Goal: Task Accomplishment & Management: Manage account settings

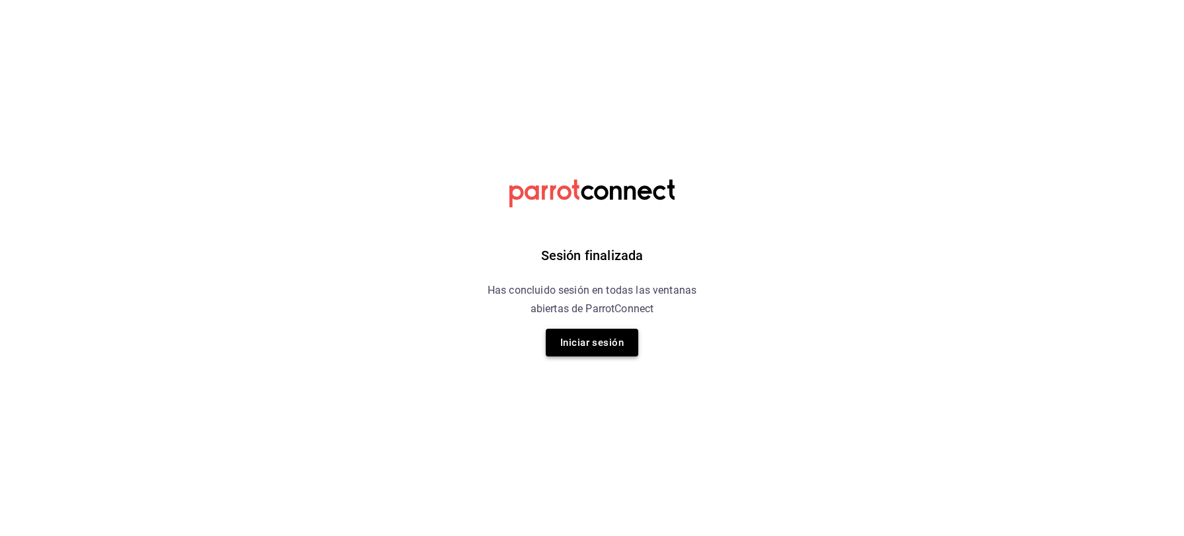
click at [592, 342] on button "Iniciar sesión" at bounding box center [592, 343] width 92 height 28
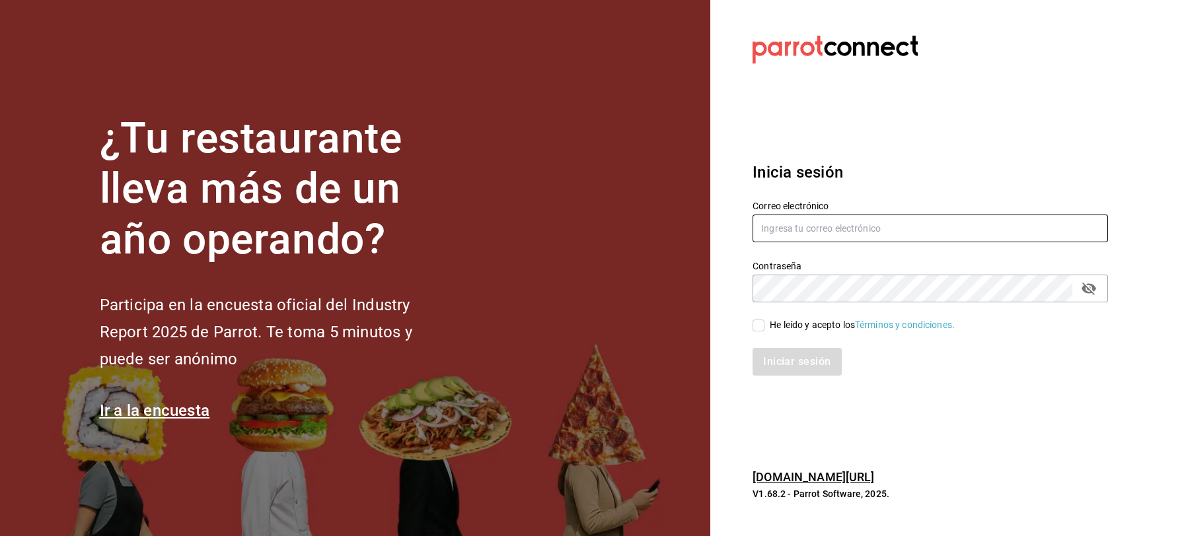
click at [796, 229] on input "text" at bounding box center [930, 229] width 355 height 28
type input "jbazan2908@hotmail.com"
click at [755, 324] on input "He leído y acepto los Términos y condiciones." at bounding box center [759, 326] width 12 height 12
checkbox input "true"
click at [780, 365] on button "Iniciar sesión" at bounding box center [798, 362] width 90 height 28
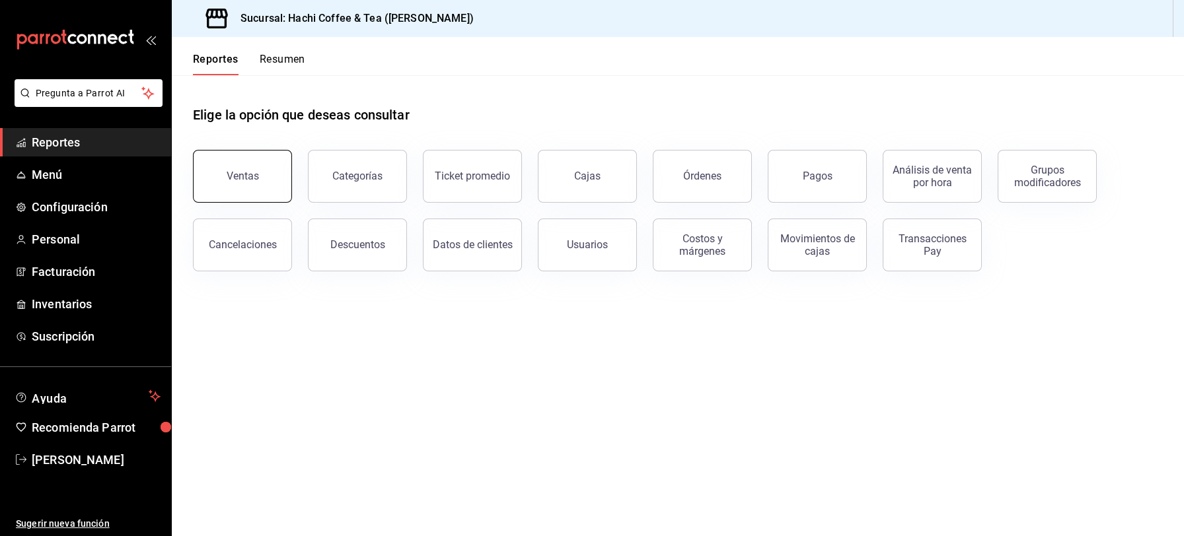
click at [260, 182] on button "Ventas" at bounding box center [242, 176] width 99 height 53
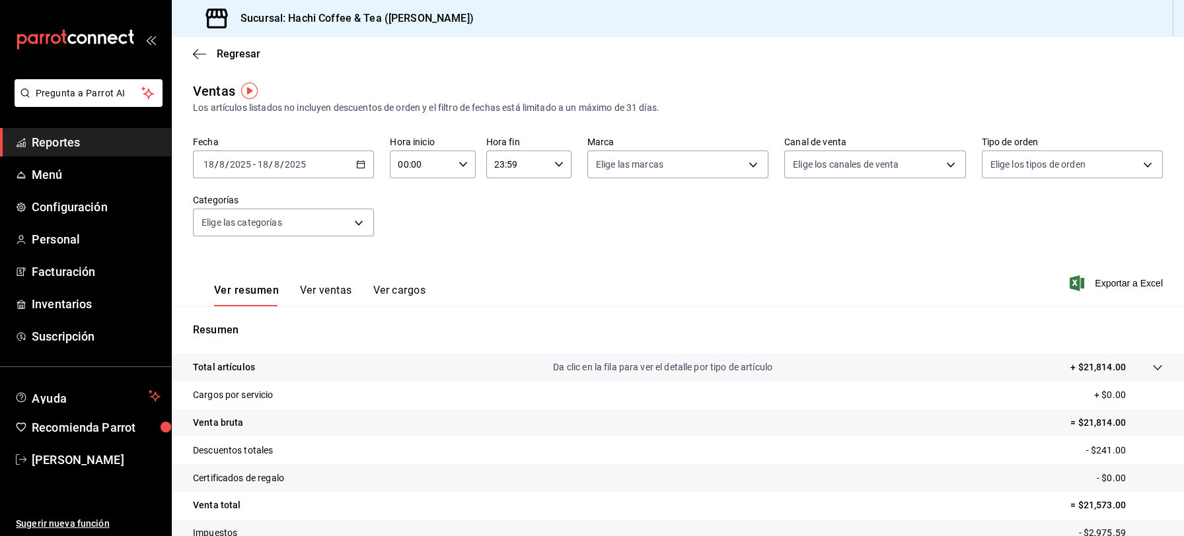
click at [91, 152] on link "Reportes" at bounding box center [85, 142] width 171 height 28
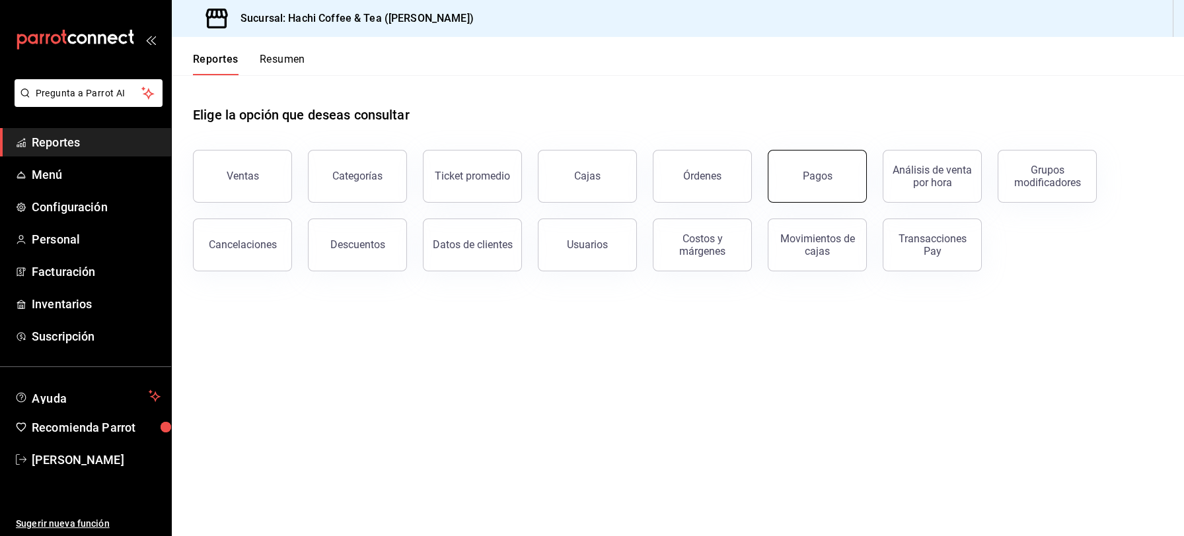
click at [826, 189] on button "Pagos" at bounding box center [817, 176] width 99 height 53
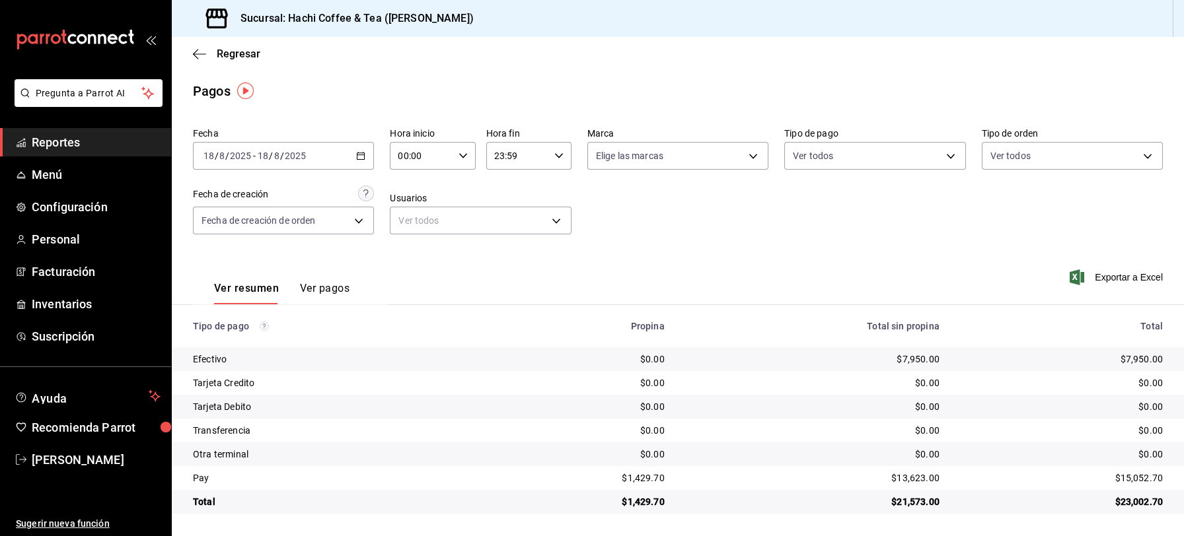
click at [59, 141] on span "Reportes" at bounding box center [96, 142] width 129 height 18
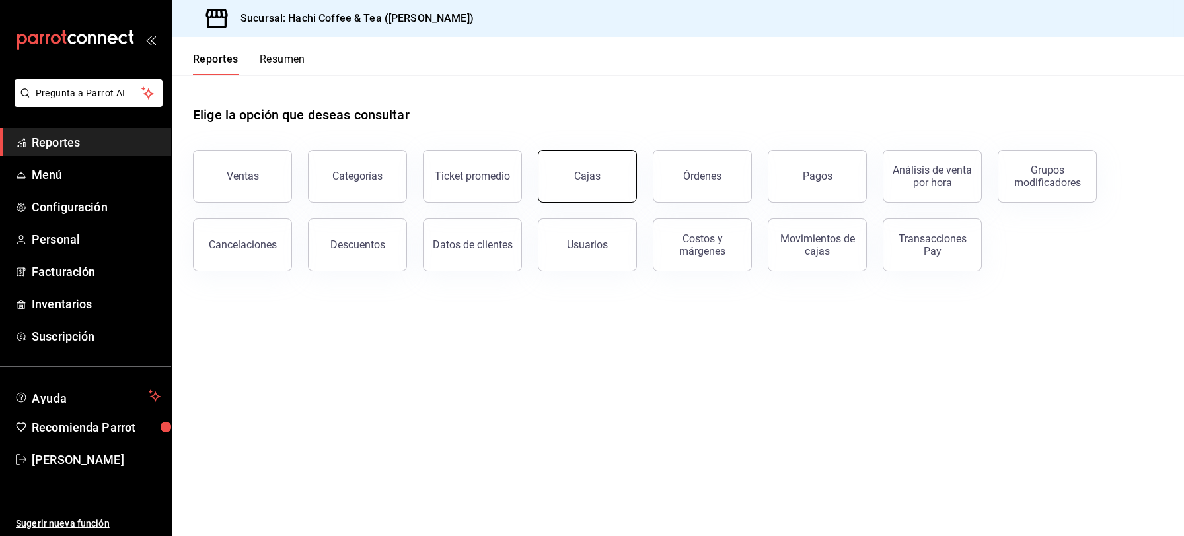
click at [580, 174] on div "Cajas" at bounding box center [587, 176] width 26 height 13
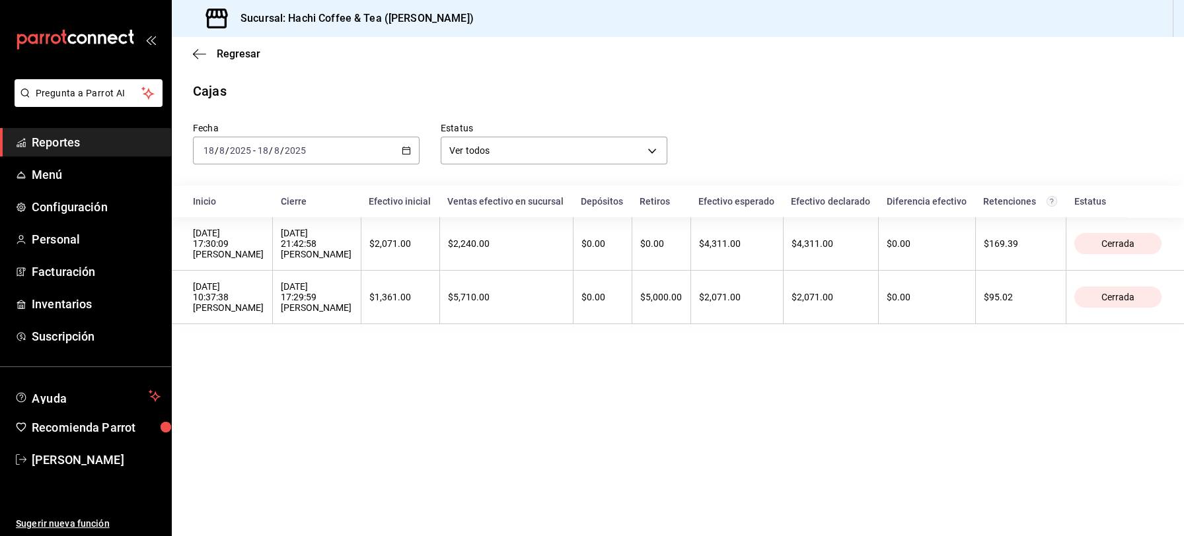
click at [116, 149] on span "Reportes" at bounding box center [96, 142] width 129 height 18
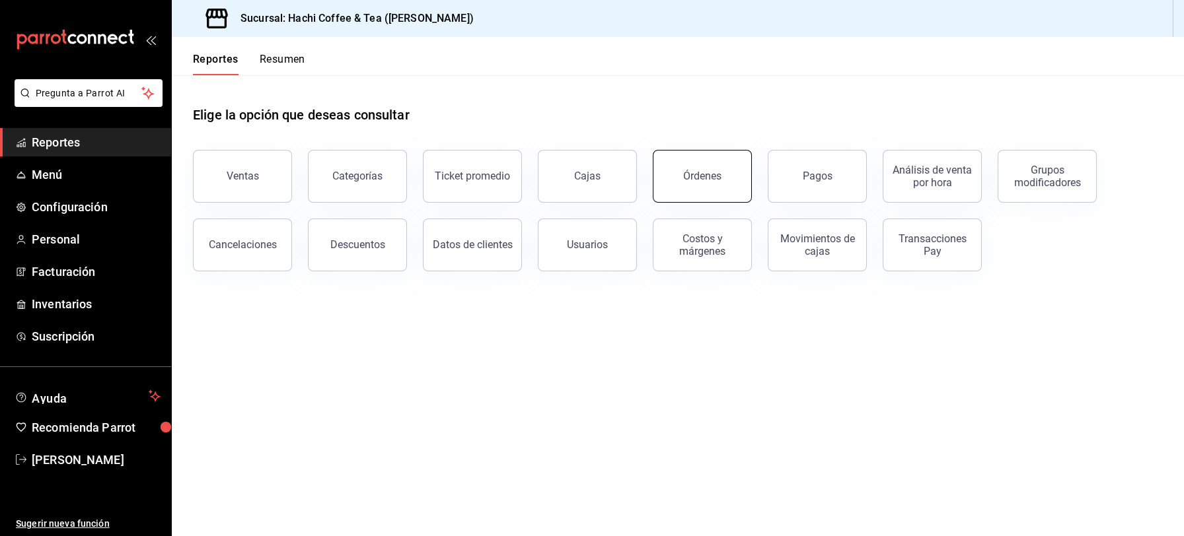
click at [701, 194] on button "Órdenes" at bounding box center [702, 176] width 99 height 53
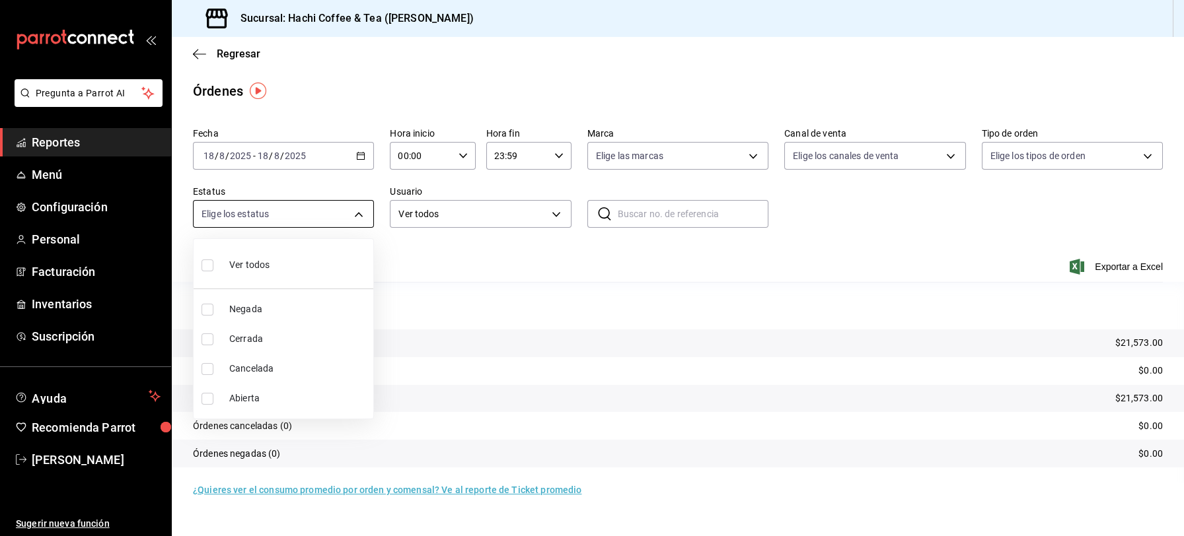
click at [360, 213] on body "Pregunta a Parrot AI Reportes Menú Configuración Personal Facturación Inventari…" at bounding box center [592, 268] width 1184 height 536
click at [474, 258] on div at bounding box center [592, 268] width 1184 height 536
click at [363, 217] on body "Pregunta a Parrot AI Reportes Menú Configuración Personal Facturación Inventari…" at bounding box center [592, 268] width 1184 height 536
click at [499, 291] on div at bounding box center [592, 268] width 1184 height 536
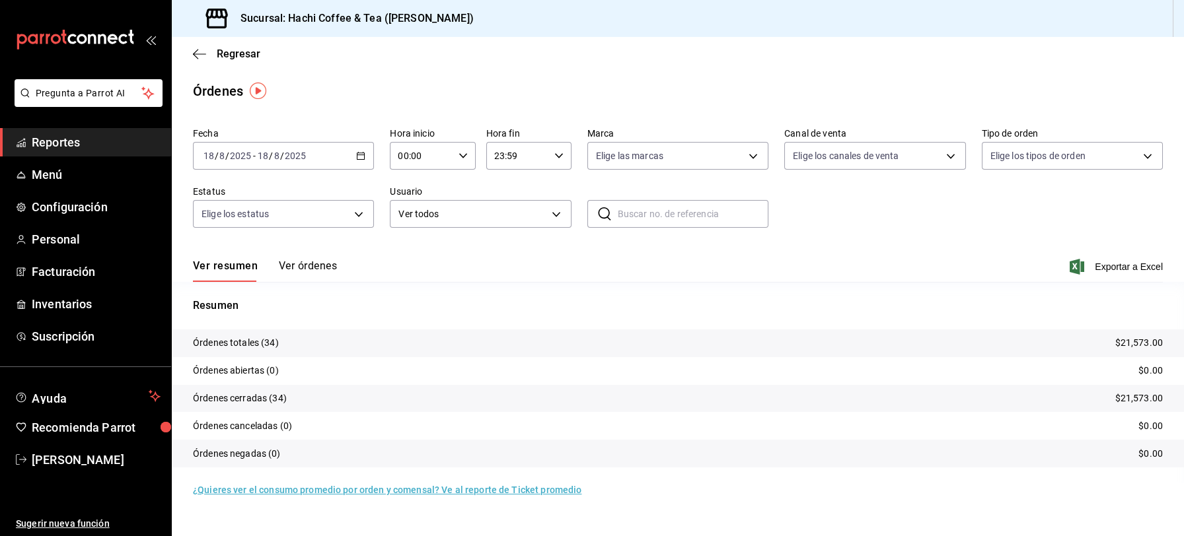
click at [299, 273] on button "Ver órdenes" at bounding box center [308, 271] width 58 height 22
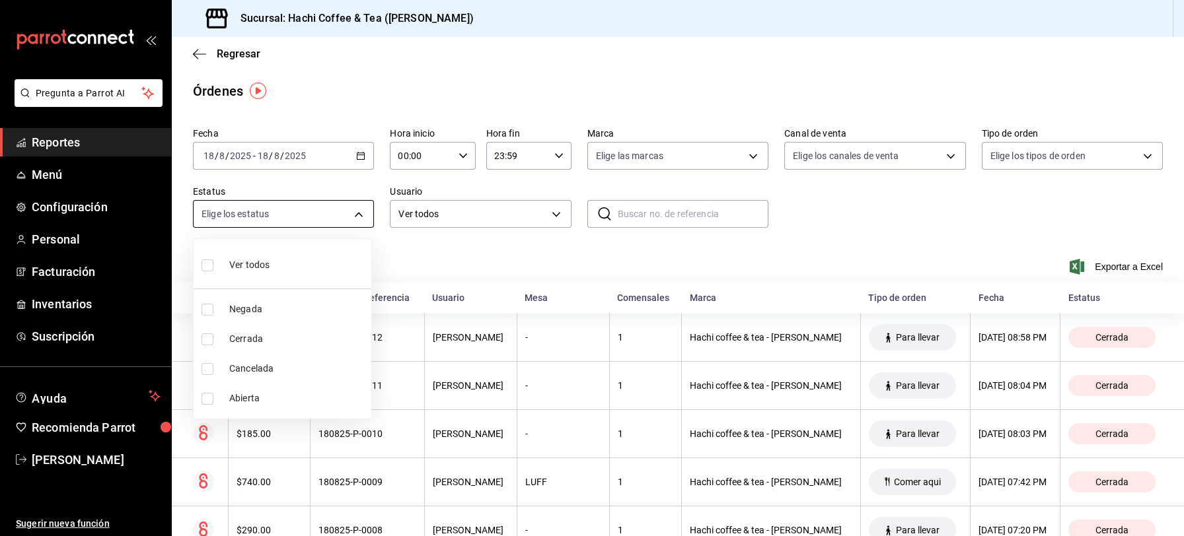
click at [354, 216] on body "Pregunta a Parrot AI Reportes Menú Configuración Personal Facturación Inventari…" at bounding box center [592, 268] width 1184 height 536
click at [204, 367] on input "checkbox" at bounding box center [208, 369] width 12 height 12
checkbox input "true"
type input "CANCELED"
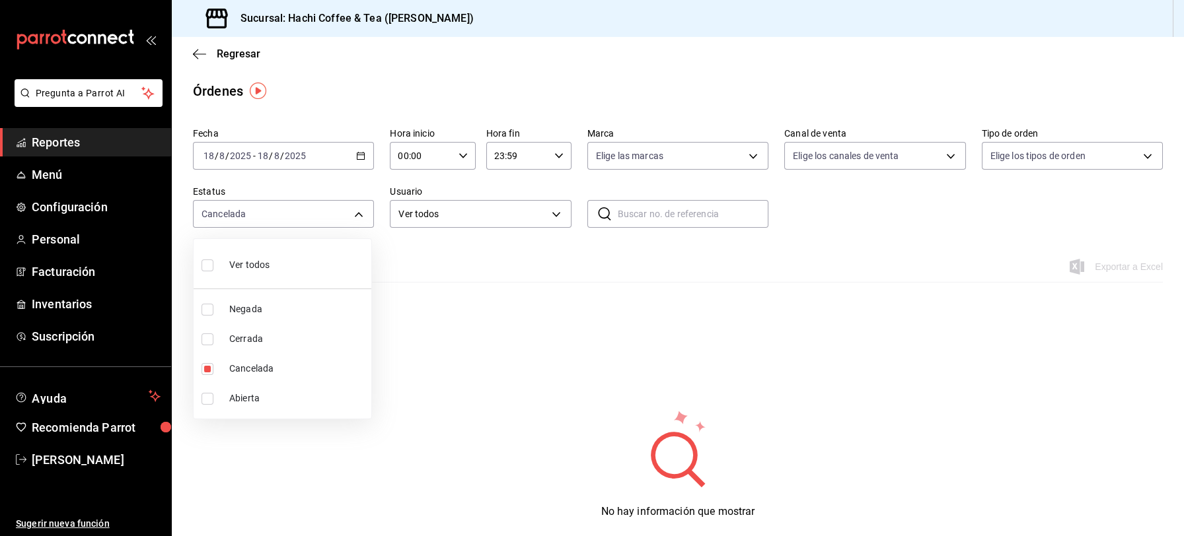
click at [754, 374] on div at bounding box center [592, 268] width 1184 height 536
click at [86, 140] on span "Reportes" at bounding box center [96, 142] width 129 height 18
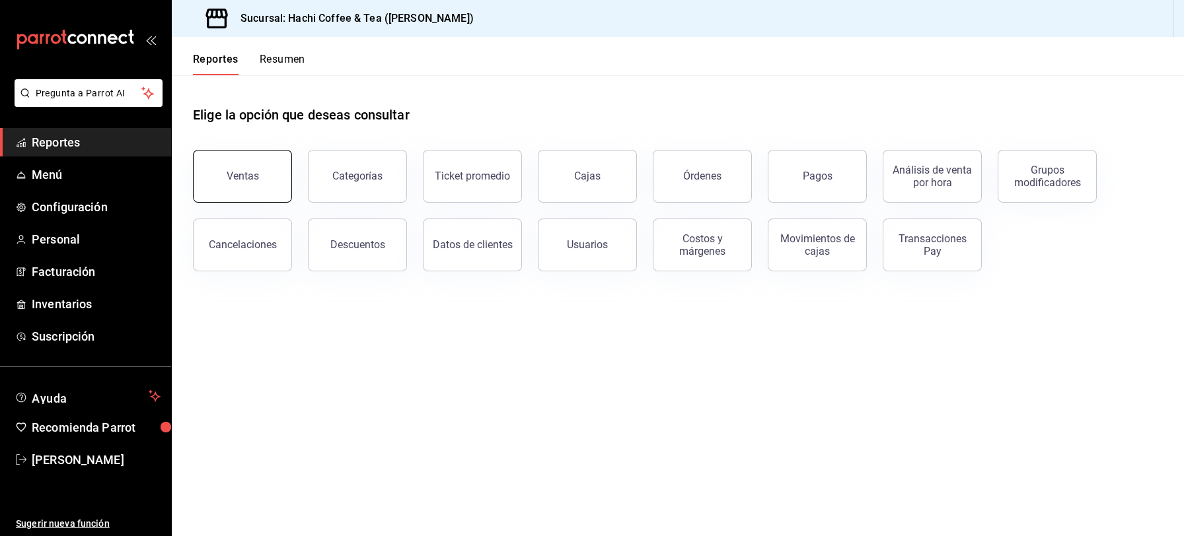
click at [279, 182] on button "Ventas" at bounding box center [242, 176] width 99 height 53
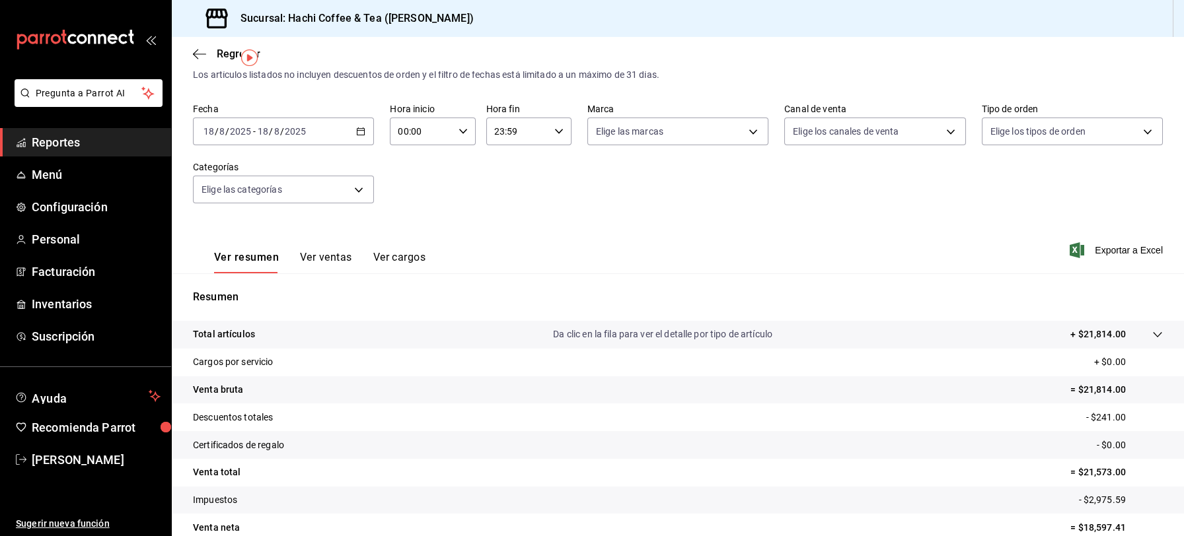
scroll to position [34, 0]
